Goal: Information Seeking & Learning: Learn about a topic

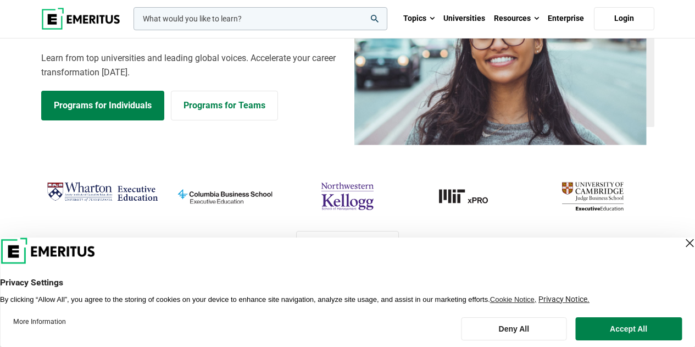
scroll to position [165, 0]
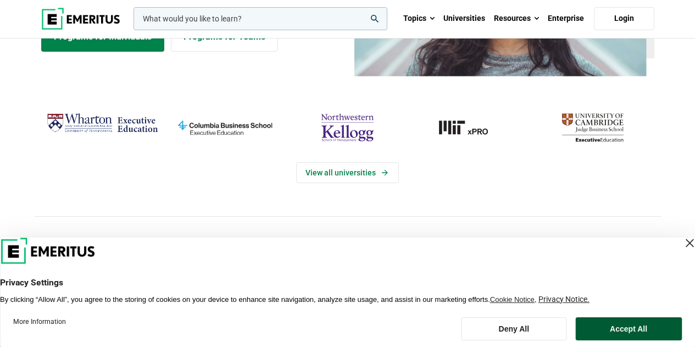
click at [602, 323] on button "Accept All" at bounding box center [628, 328] width 107 height 23
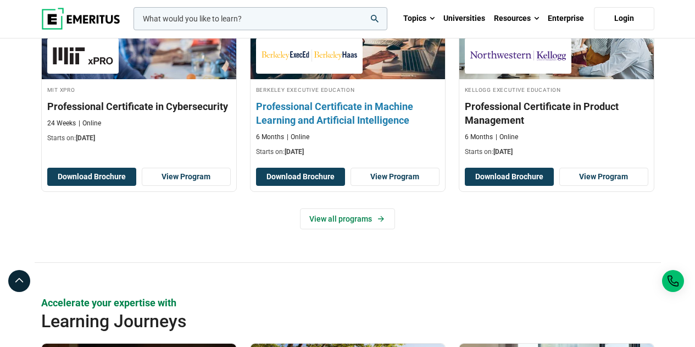
scroll to position [1597, 0]
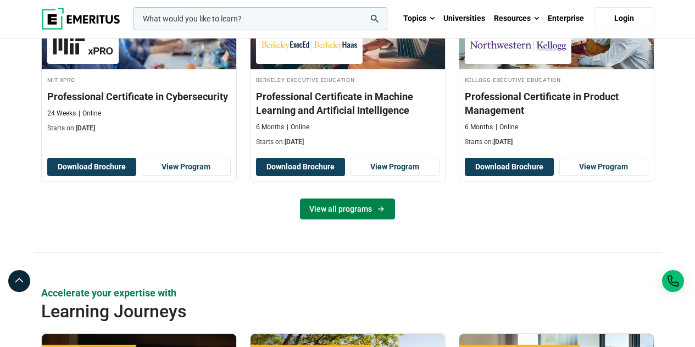
click at [356, 208] on link "View all programs" at bounding box center [347, 208] width 95 height 21
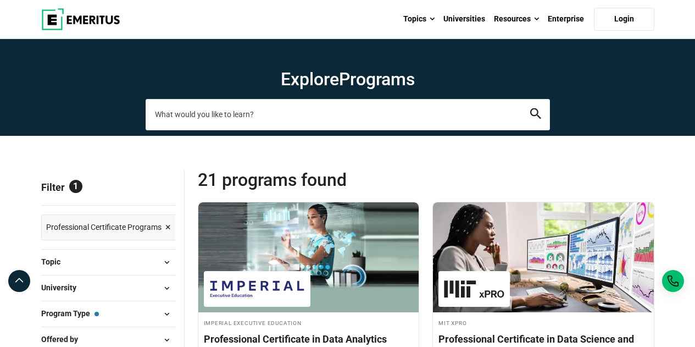
click at [315, 127] on input "search-page" at bounding box center [348, 114] width 404 height 31
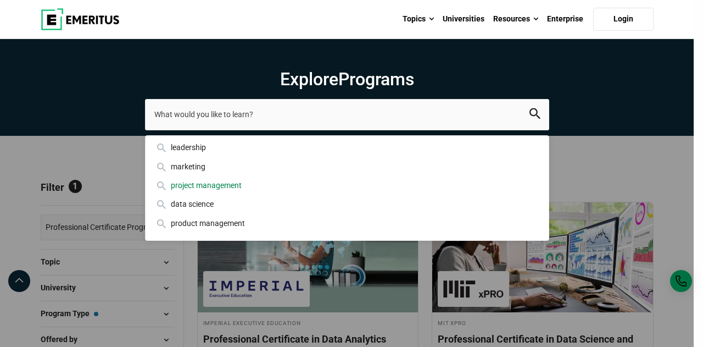
click at [201, 183] on div "project management" at bounding box center [347, 185] width 386 height 12
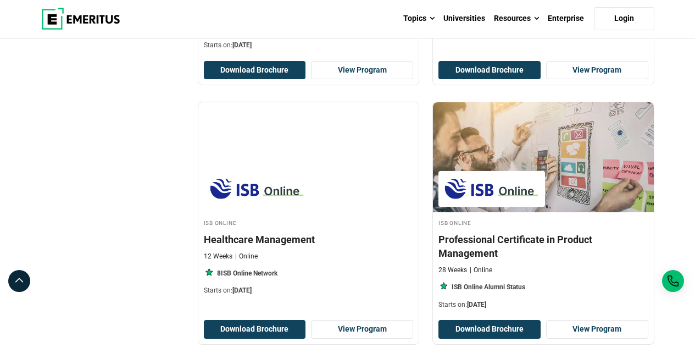
scroll to position [1602, 0]
